Goal: Information Seeking & Learning: Understand process/instructions

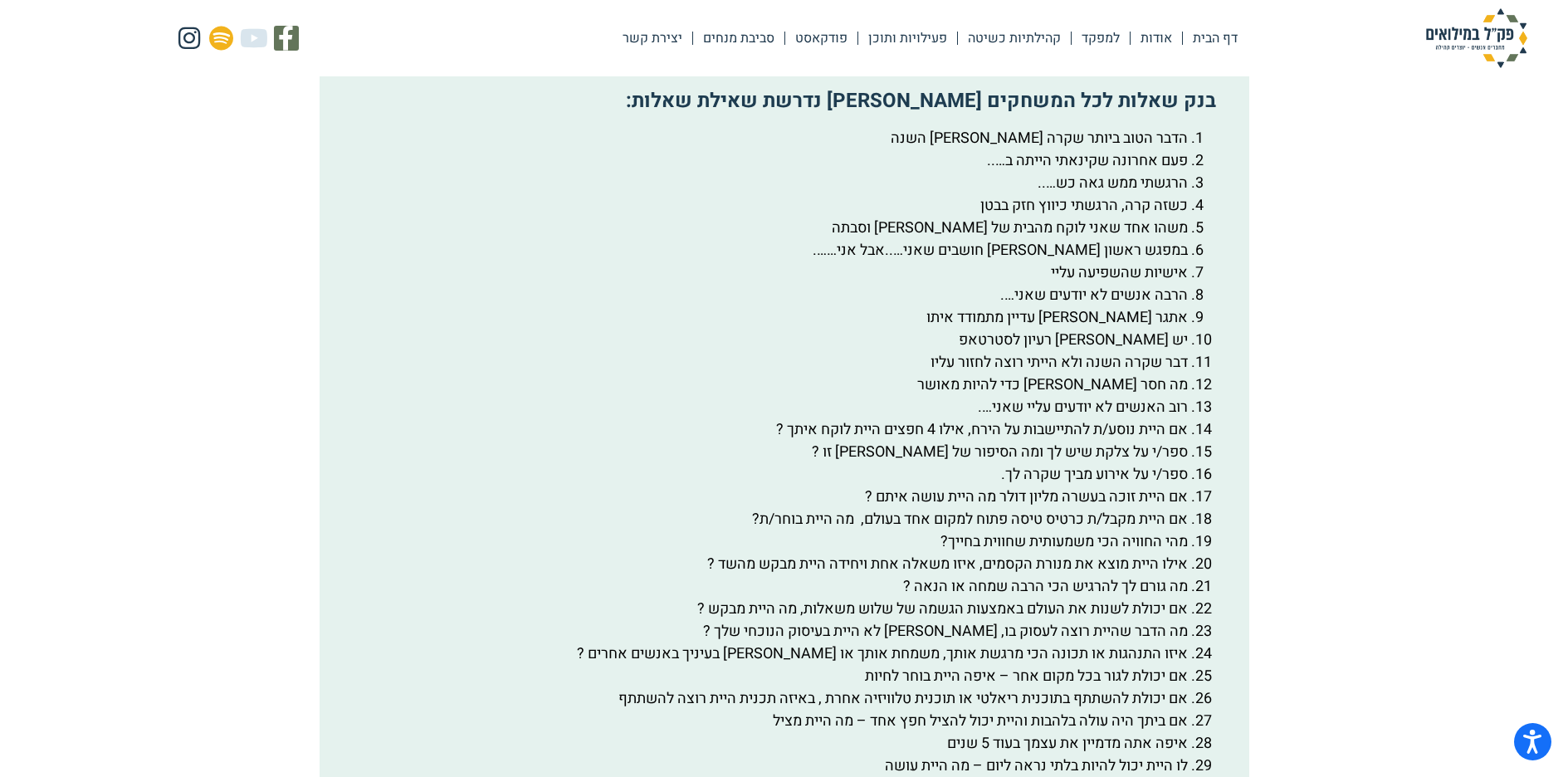
scroll to position [2823, 0]
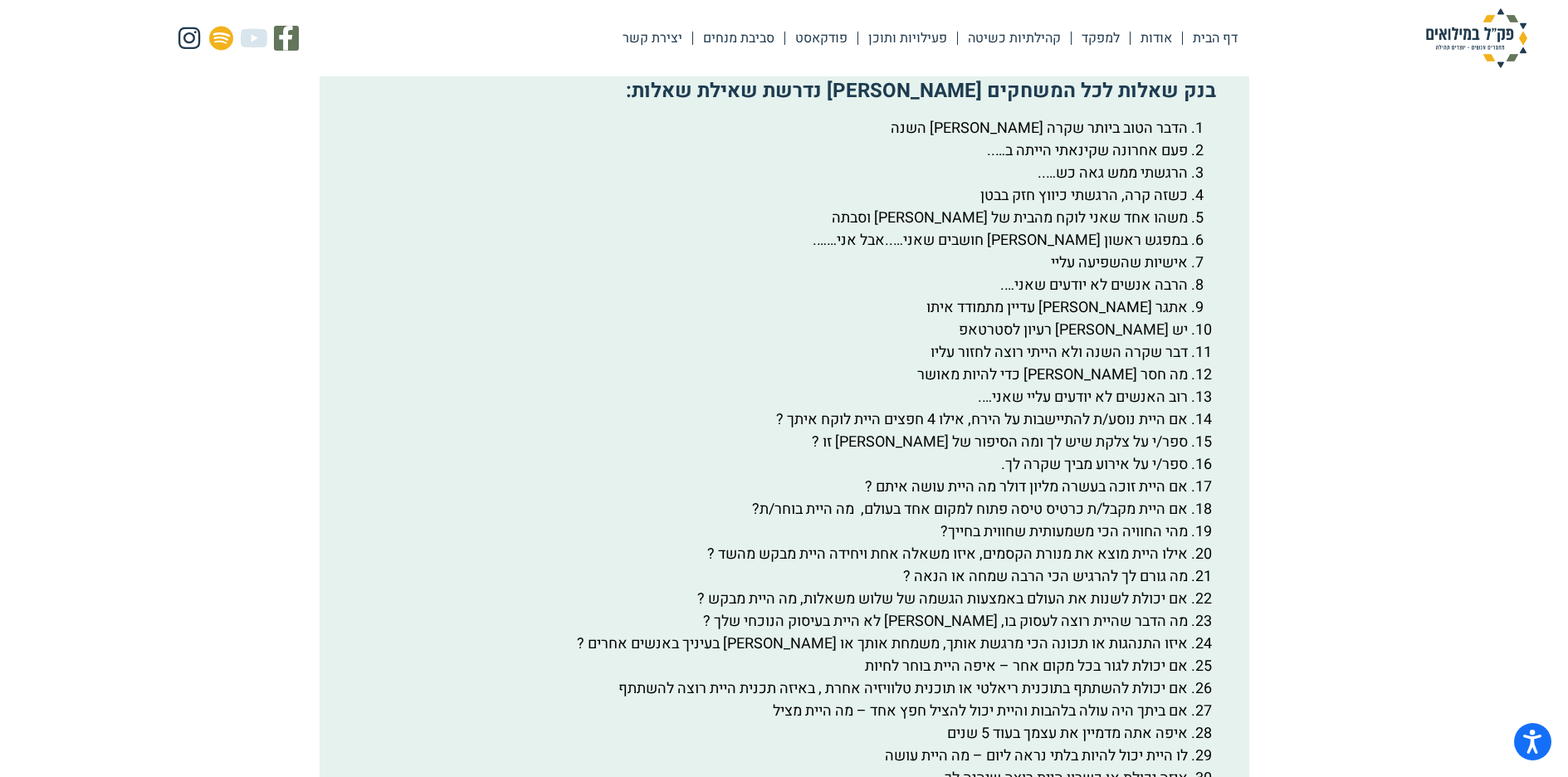
click at [1188, 297] on li "הרבה אנשים לא יודעים שאני…." at bounding box center [767, 285] width 841 height 22
click at [1167, 319] on li "אתגר [PERSON_NAME] עדיין מתמודד איתו" at bounding box center [767, 307] width 841 height 22
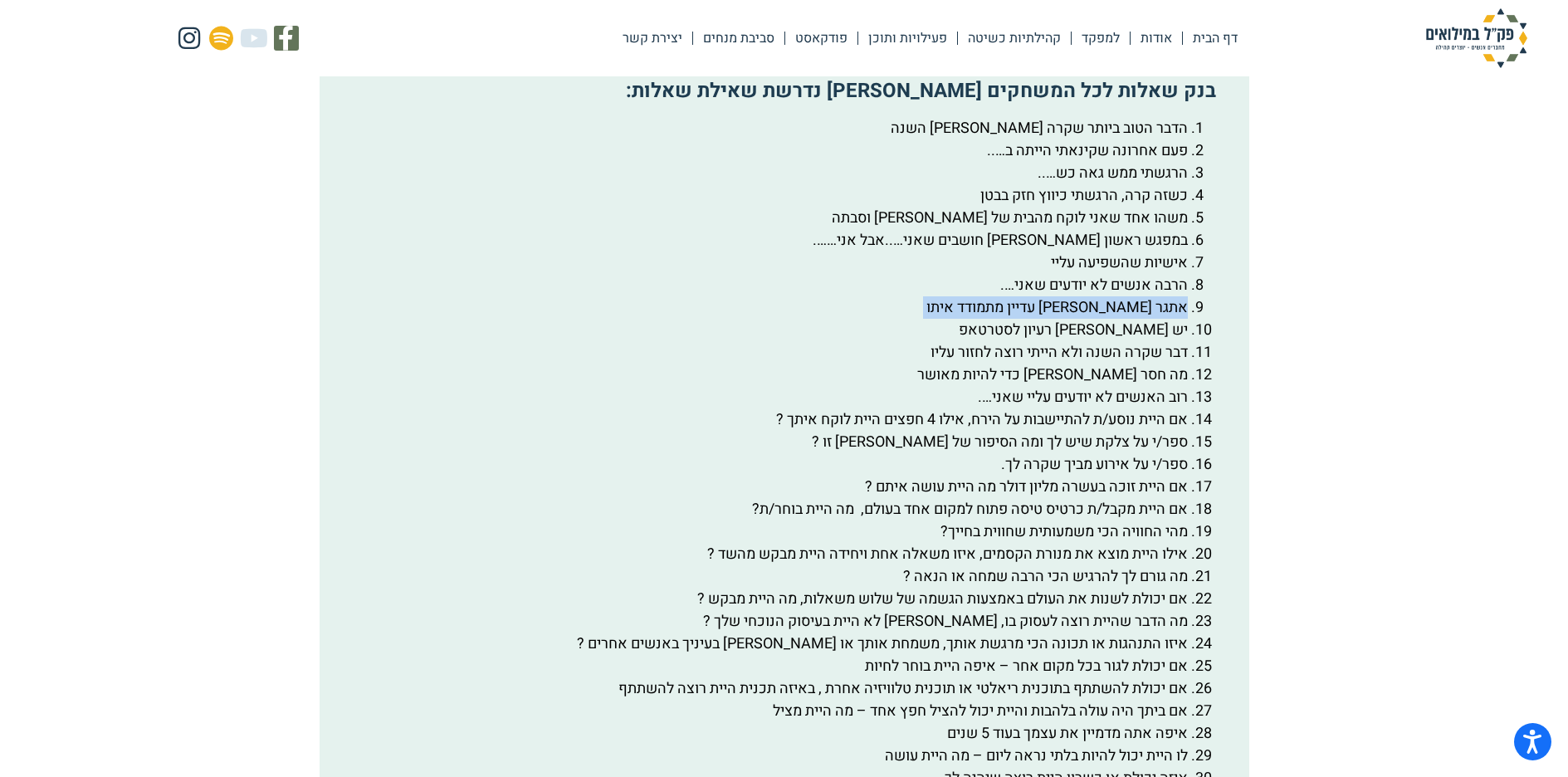
click at [1167, 319] on li "אתגר [PERSON_NAME] עדיין מתמודד איתו" at bounding box center [767, 307] width 841 height 22
click at [1112, 409] on li "רוב האנשים לא יודעים עליי שאני…." at bounding box center [767, 396] width 841 height 22
click at [1141, 229] on li "משהו אחד שאני לוקח מהבית של [PERSON_NAME] וסבתה" at bounding box center [767, 218] width 841 height 22
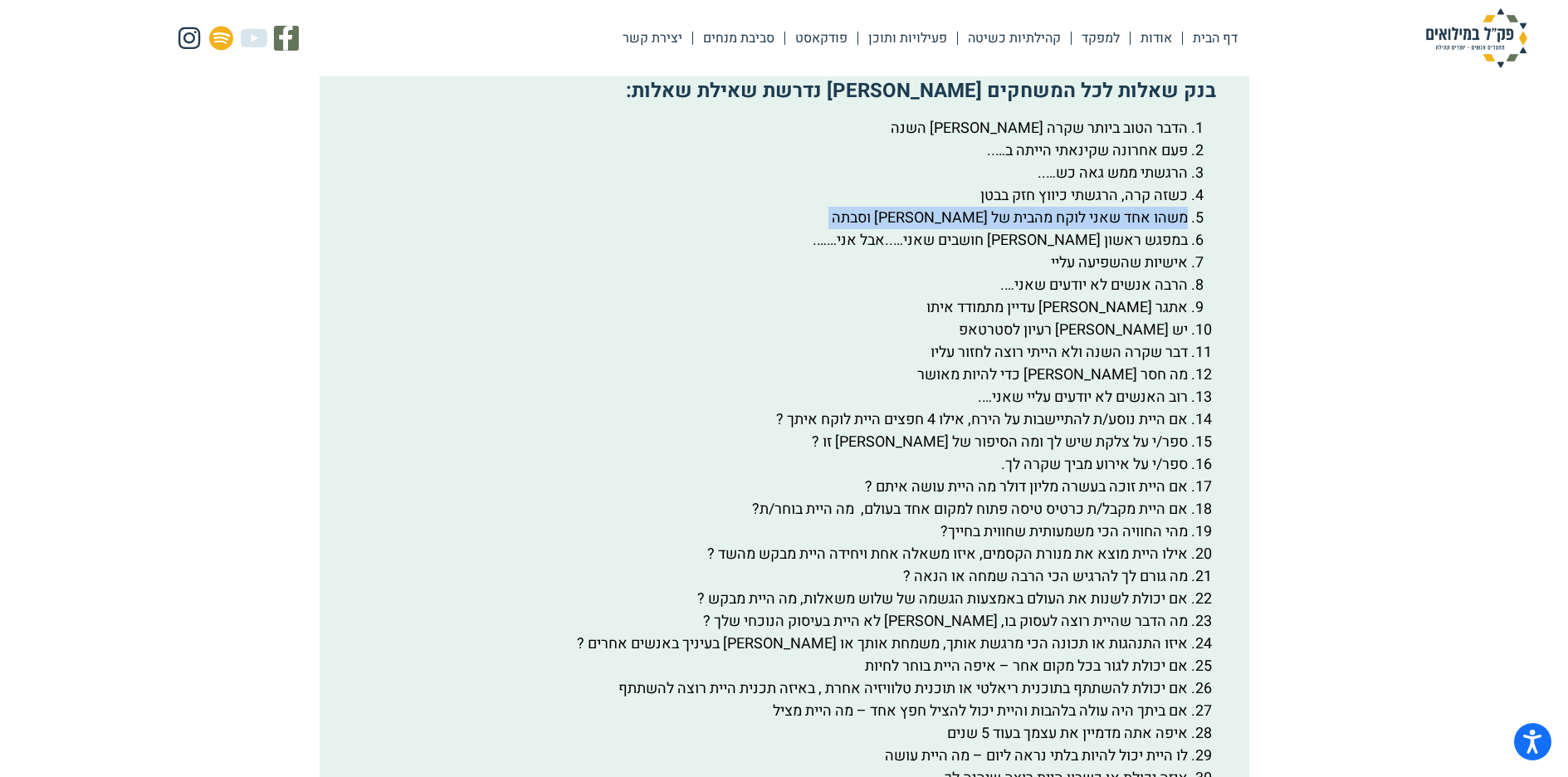
click at [1141, 229] on li "משהו אחד שאני לוקח מהבית של [PERSON_NAME] וסבתה" at bounding box center [767, 218] width 841 height 22
copy li "משהו אחד שאני לוקח מהבית של [PERSON_NAME] וסבתה"
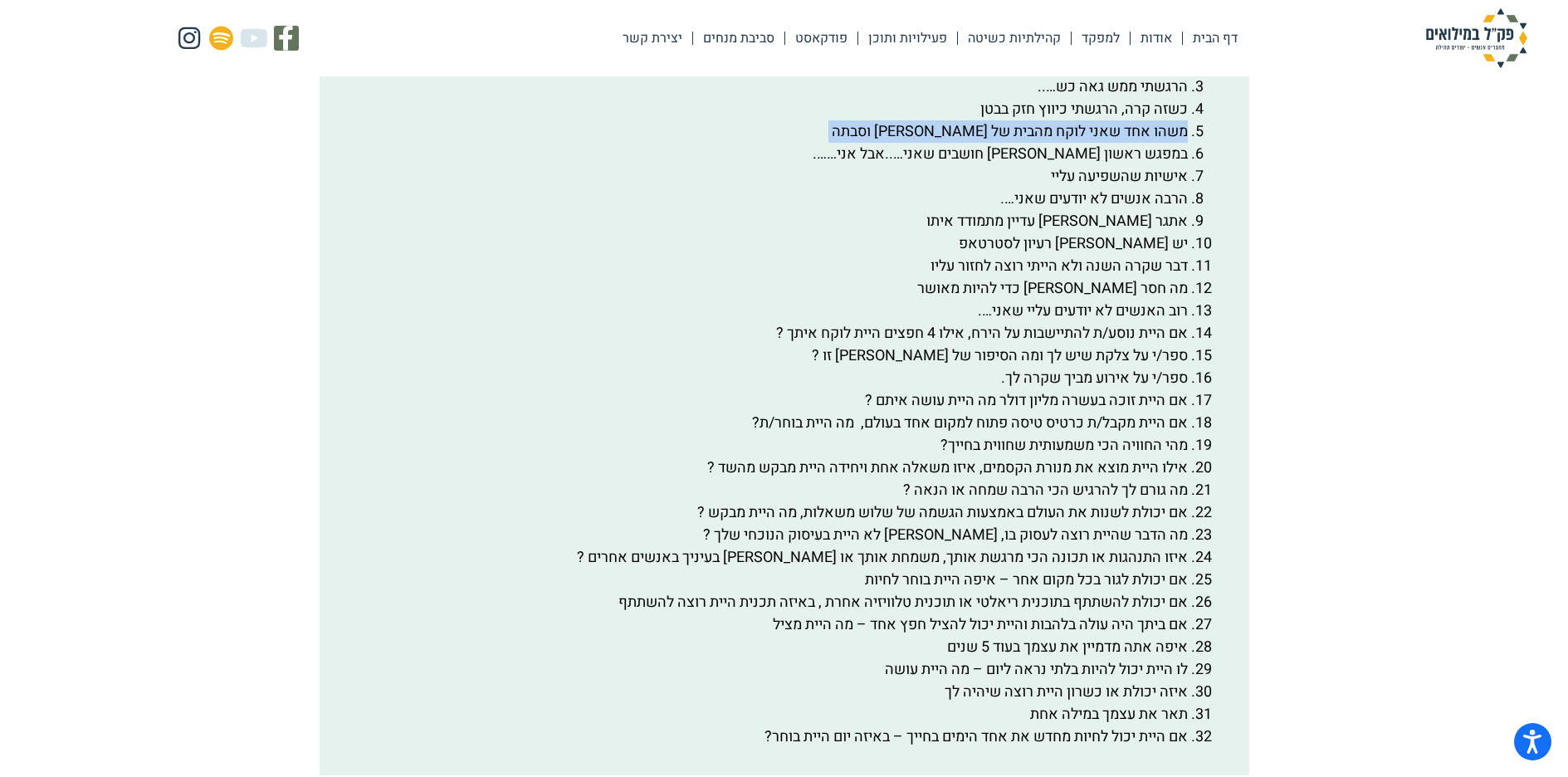
scroll to position [2989, 0]
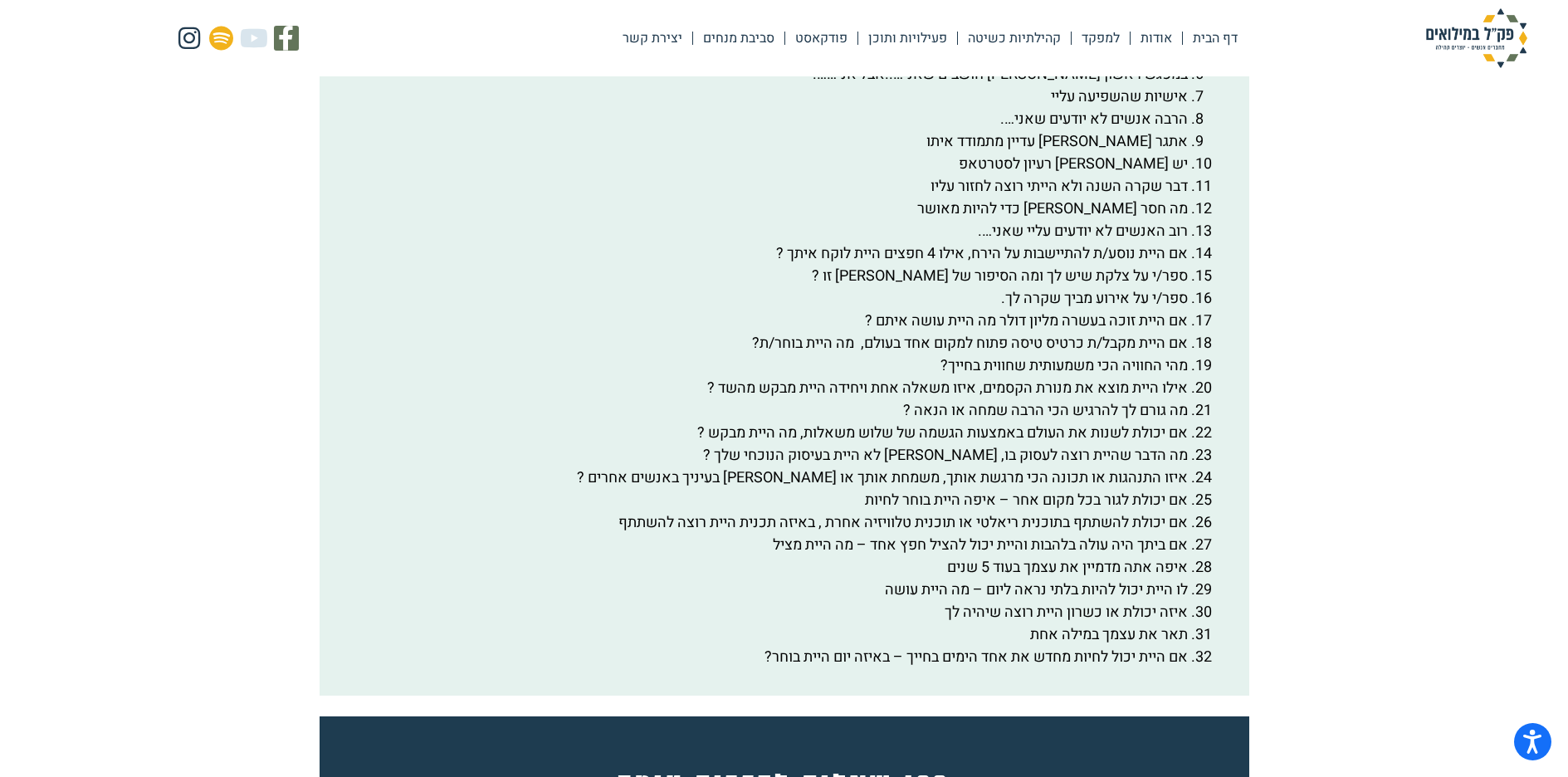
click at [1150, 310] on li "ספר/י על אירוע מביך שקרה לך." at bounding box center [767, 298] width 841 height 22
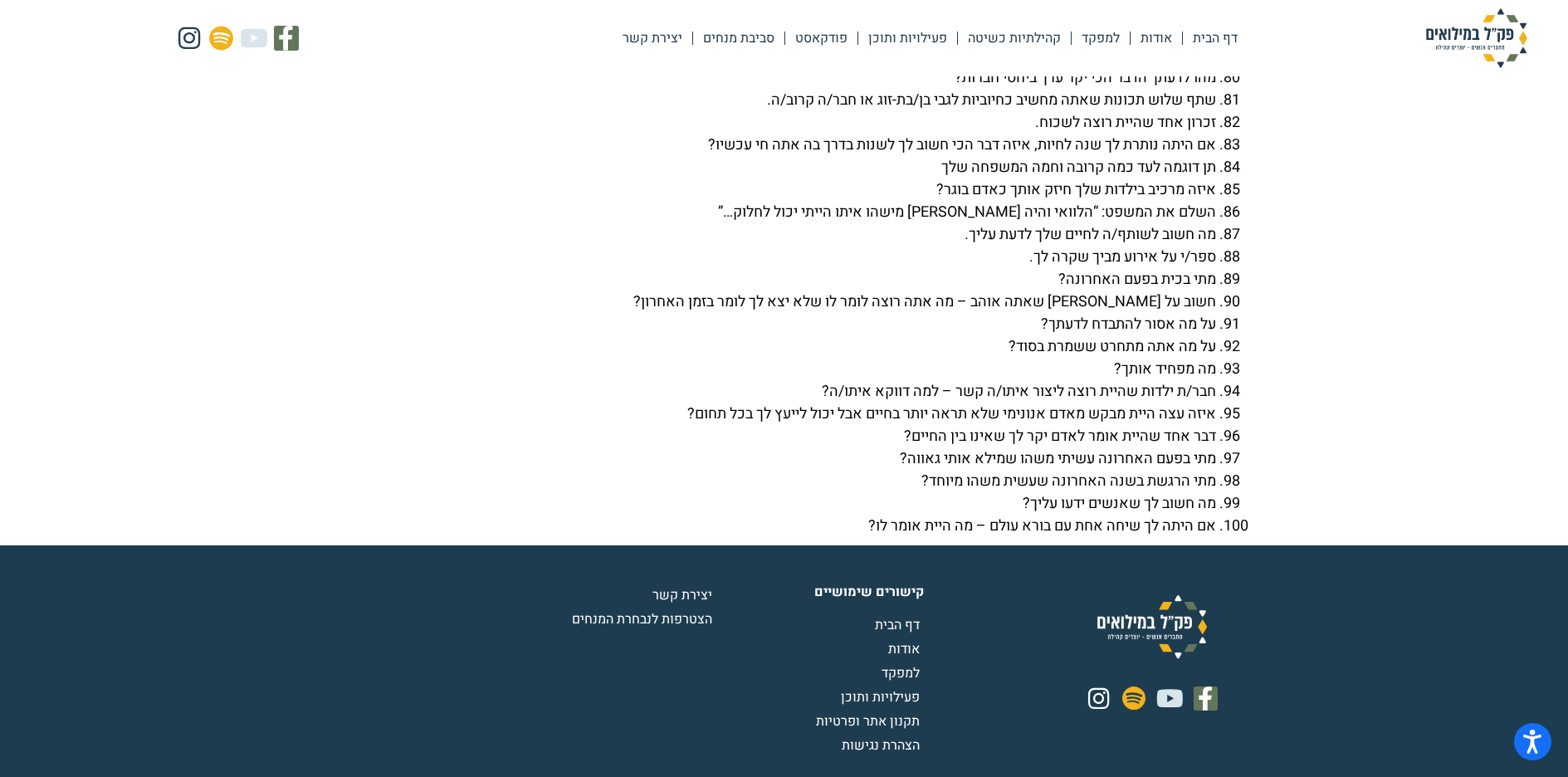
scroll to position [5730, 0]
